Goal: Browse casually: Explore the website without a specific task or goal

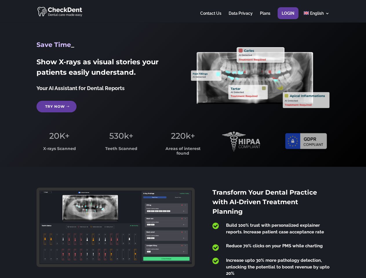
click at [183, 139] on span "220k+" at bounding box center [183, 136] width 24 height 10
click at [183, 11] on div at bounding box center [183, 11] width 293 height 23
click at [183, 139] on span "220k+" at bounding box center [183, 136] width 24 height 10
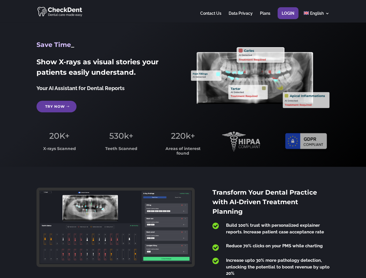
click at [183, 11] on div at bounding box center [183, 11] width 293 height 23
